Goal: Go to known website: Access a specific website the user already knows

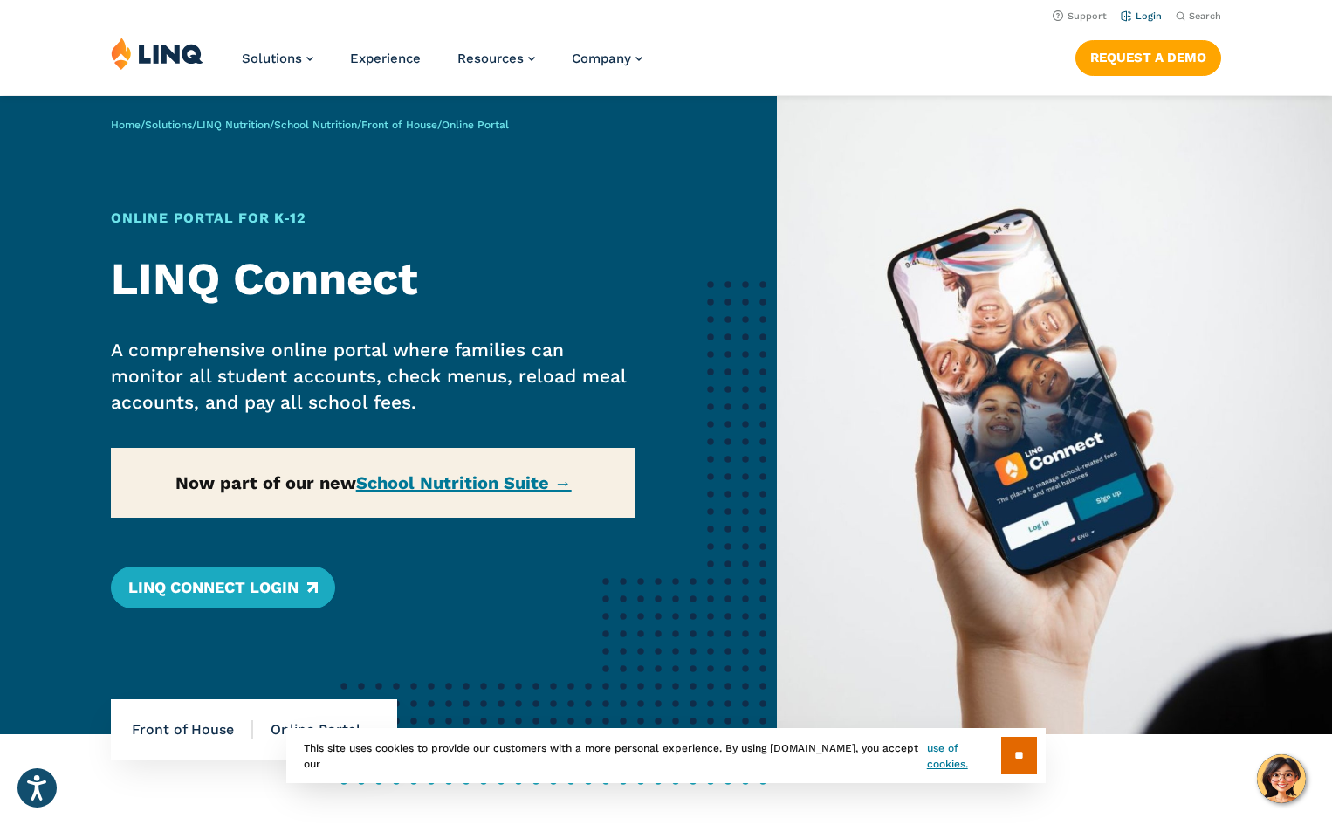
click at [1147, 15] on link "Login" at bounding box center [1141, 15] width 41 height 11
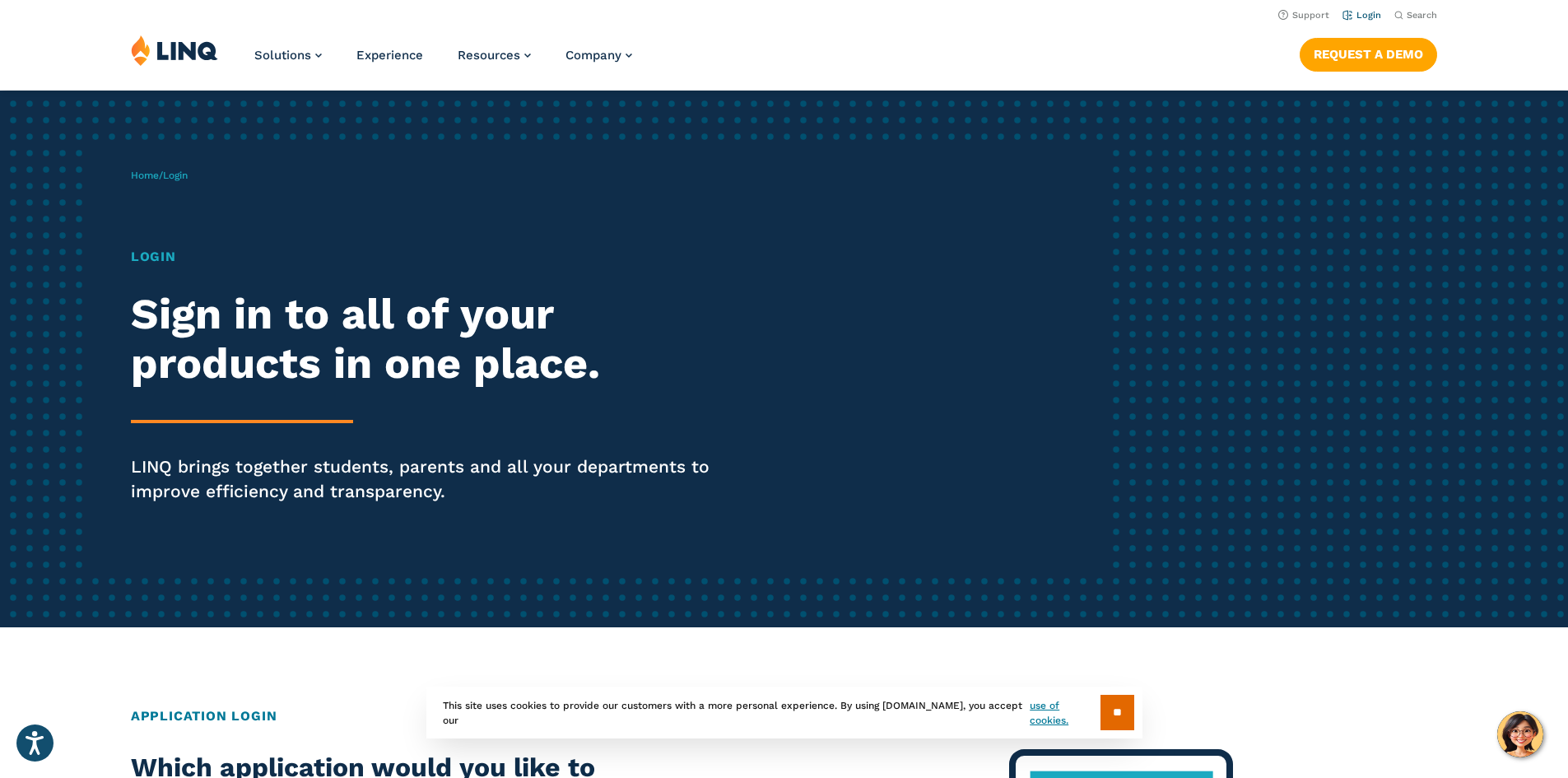
click at [1255, 11] on link "Login" at bounding box center [1362, 14] width 39 height 10
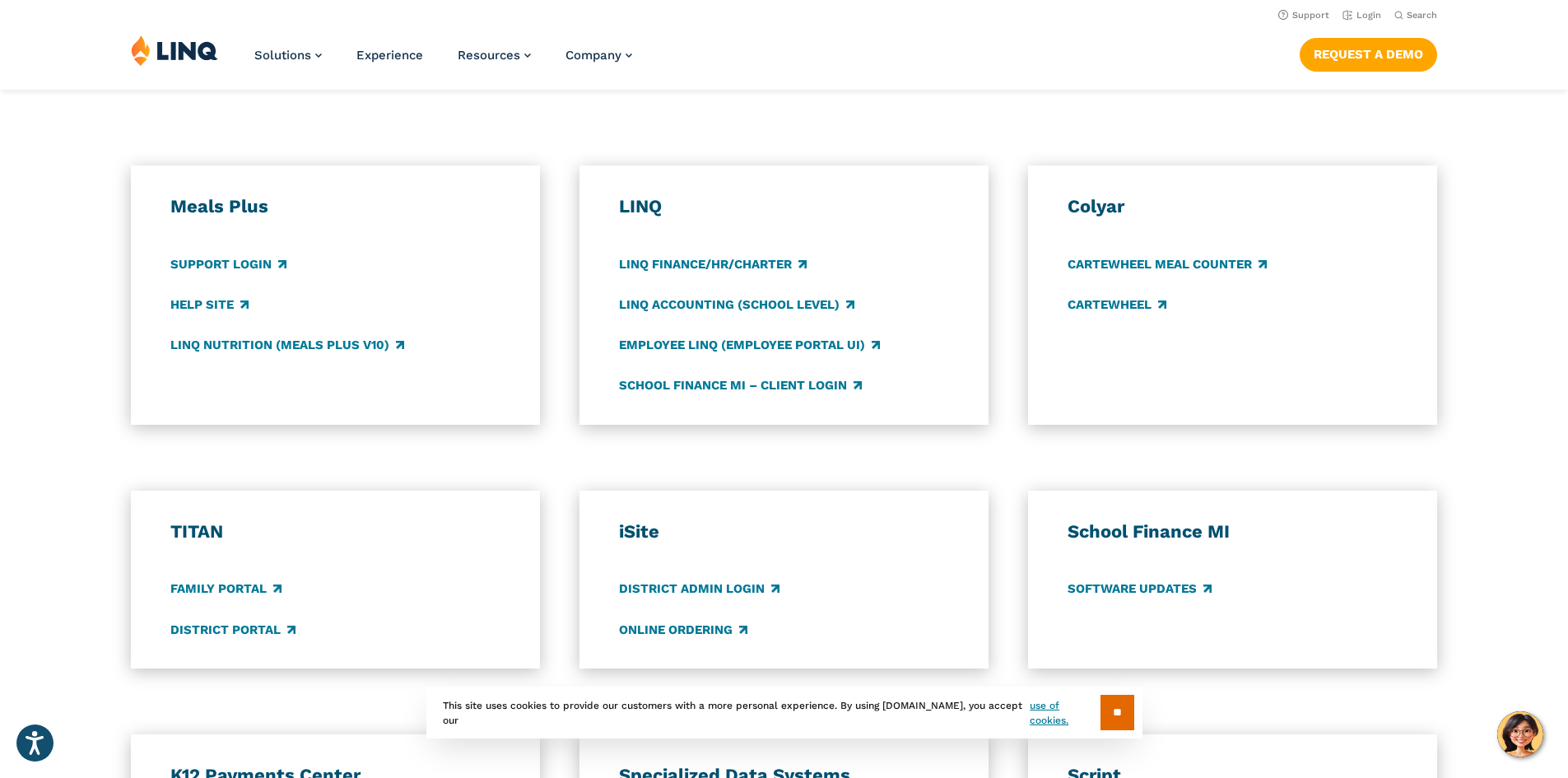
scroll to position [823, 0]
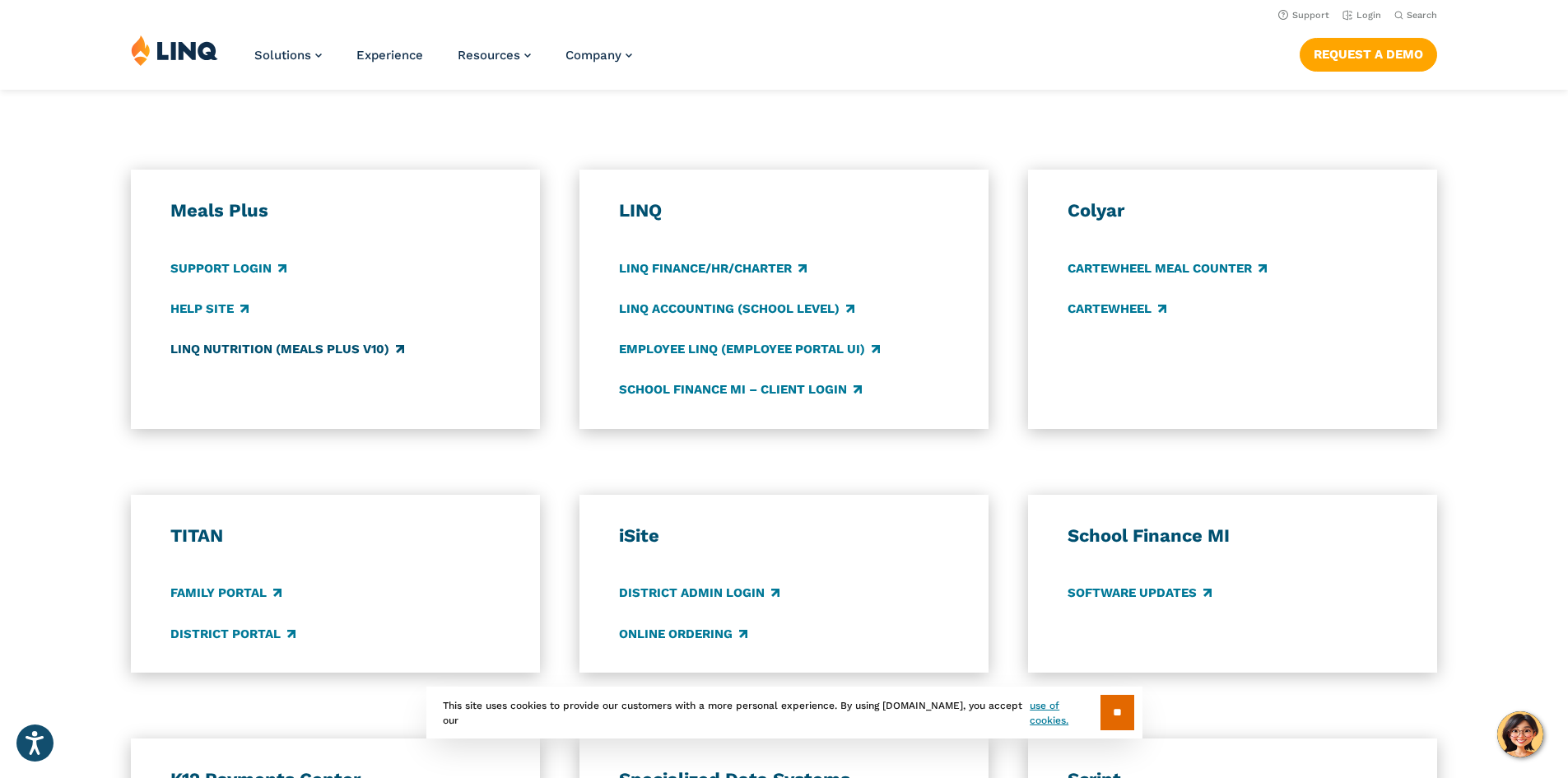
click at [240, 341] on link "LINQ Nutrition (Meals Plus v10)" at bounding box center [288, 349] width 234 height 18
